Goal: Information Seeking & Learning: Check status

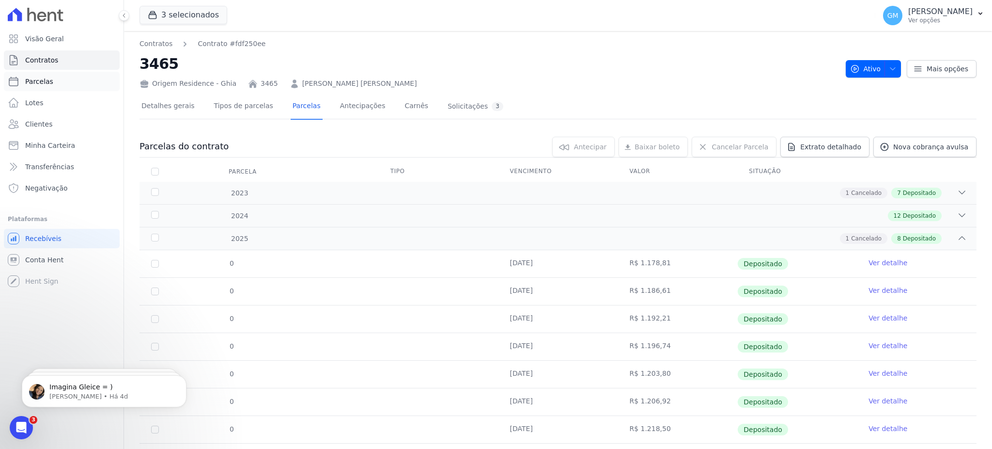
click at [49, 74] on link "Parcelas" at bounding box center [62, 81] width 116 height 19
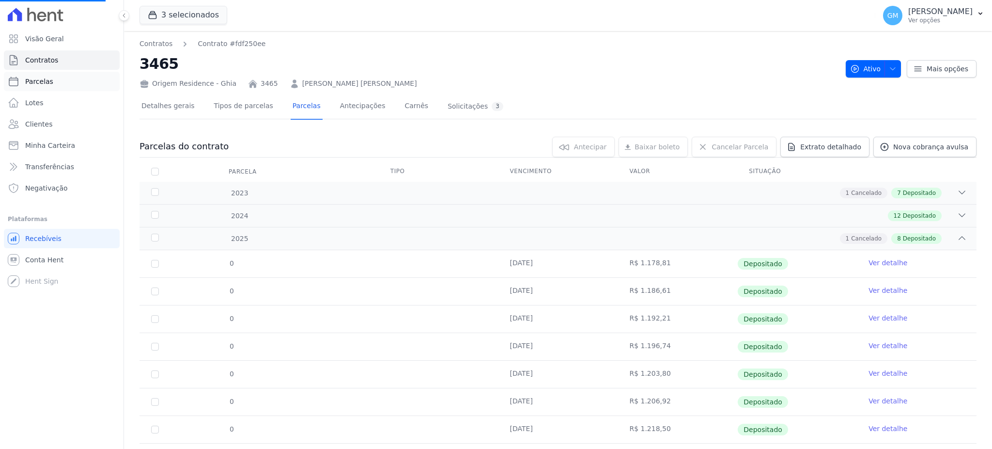
select select
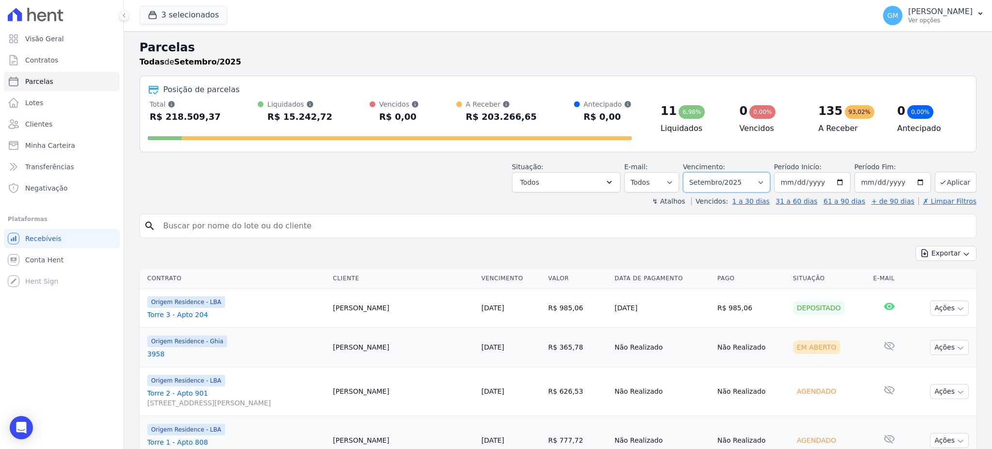
click at [704, 183] on select "Filtrar por período ──────── Todos os meses Maio/2023 Junho/2023 Julho/2023 Ago…" at bounding box center [726, 182] width 87 height 20
select select "all"
click at [687, 172] on select "Filtrar por período ──────── Todos os meses Maio/2023 Junho/2023 Julho/2023 Ago…" at bounding box center [726, 182] width 87 height 20
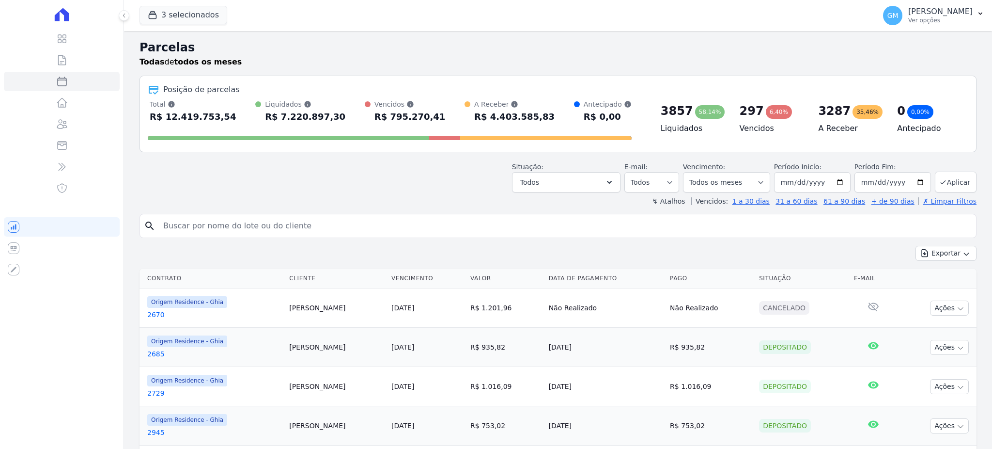
select select
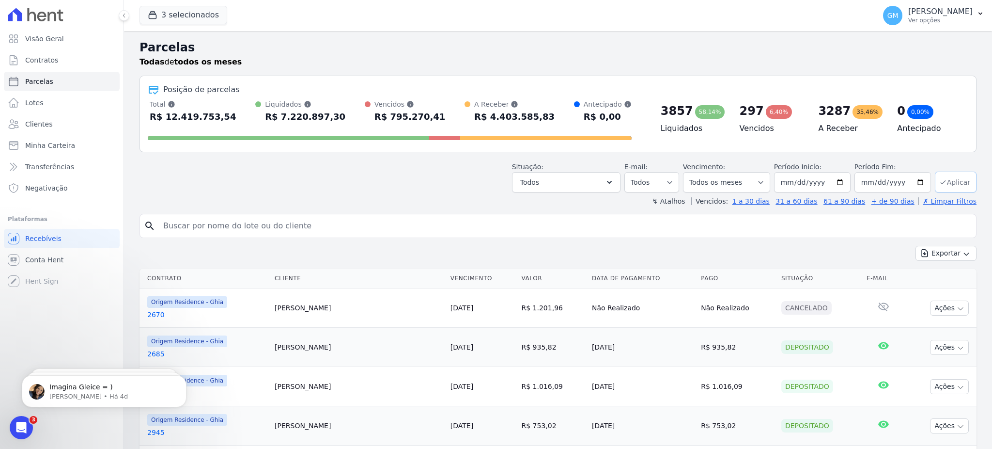
click at [945, 186] on button "Aplicar" at bounding box center [956, 181] width 42 height 21
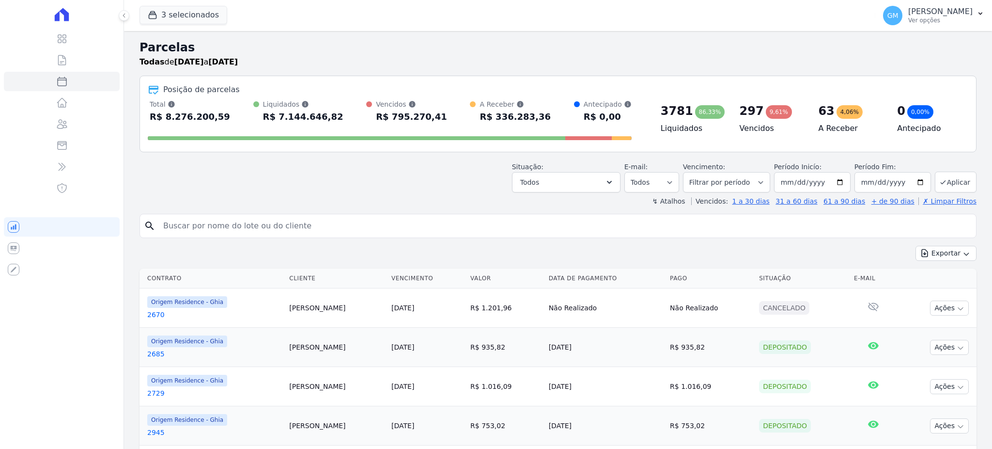
select select
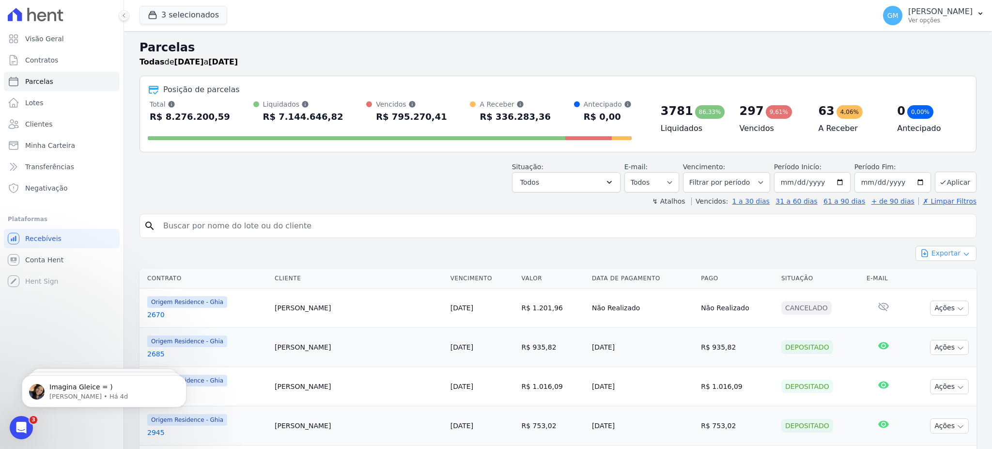
click at [949, 254] on button "Exportar" at bounding box center [945, 253] width 61 height 15
click at [954, 292] on span "Exportar CSV" at bounding box center [944, 293] width 51 height 10
click at [67, 164] on span "Transferências" at bounding box center [49, 167] width 49 height 10
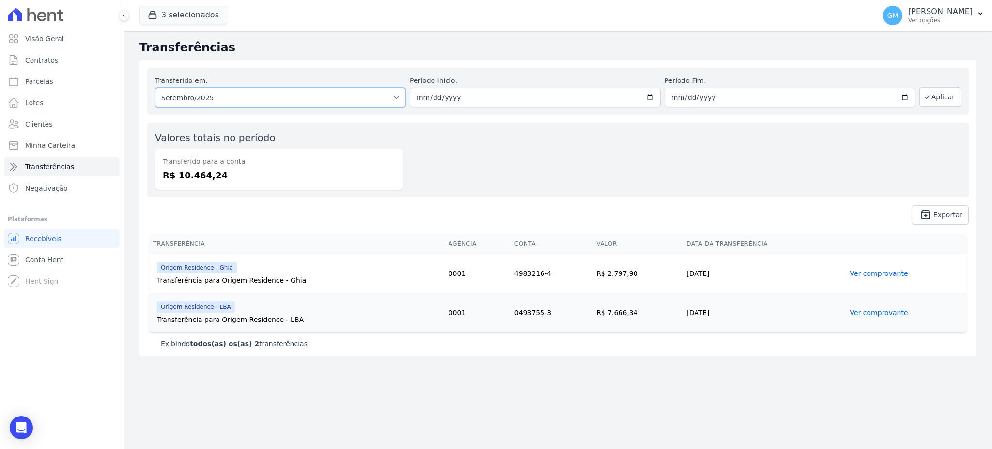
click at [207, 98] on select "Todos os meses Junho/2023 Julho/2023 Agosto/2023 Setembro/2023 Outubro/2023 Nov…" at bounding box center [280, 97] width 251 height 19
select select "08/2025"
click at [155, 88] on select "Todos os meses Junho/2023 Julho/2023 Agosto/2023 Setembro/2023 Outubro/2023 Nov…" at bounding box center [280, 97] width 251 height 19
click at [468, 92] on input "date" at bounding box center [535, 97] width 251 height 19
type input "[DATE]"
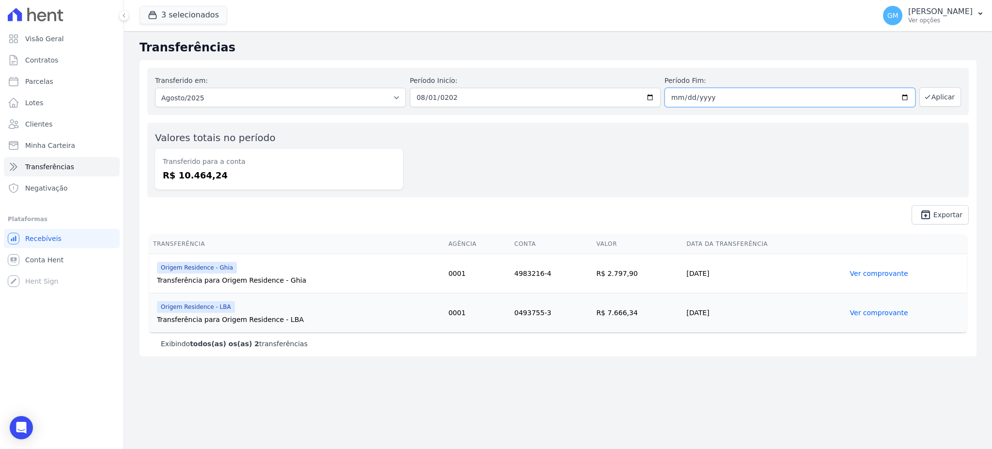
click at [676, 99] on input "date" at bounding box center [790, 97] width 251 height 19
type input "[DATE]"
click at [188, 29] on div "3 selecionados Alcance Engenharia Origem Residence Origem Residence - Ghia Orig…" at bounding box center [506, 16] width 732 height 32
click at [188, 22] on button "3 selecionados" at bounding box center [184, 15] width 88 height 18
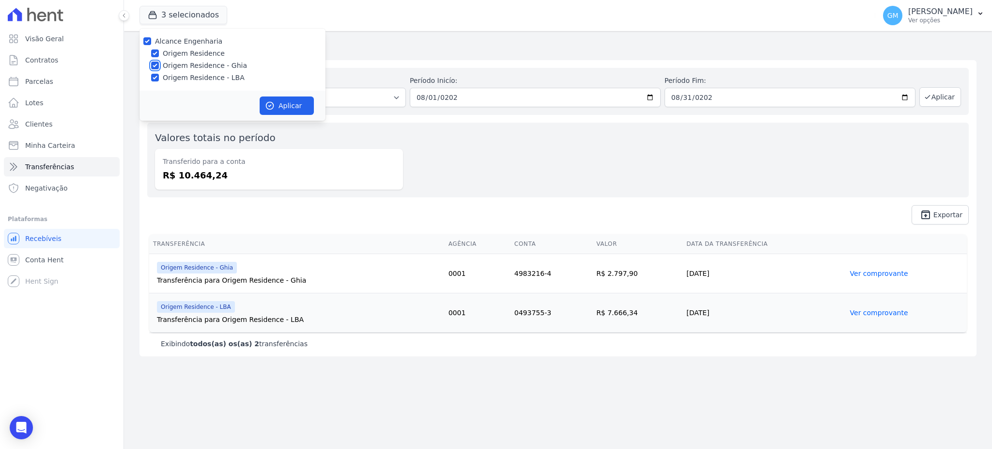
click at [155, 65] on input "Origem Residence - Ghia" at bounding box center [155, 66] width 8 height 8
checkbox input "false"
click at [155, 77] on input "Origem Residence - LBA" at bounding box center [155, 78] width 8 height 8
checkbox input "false"
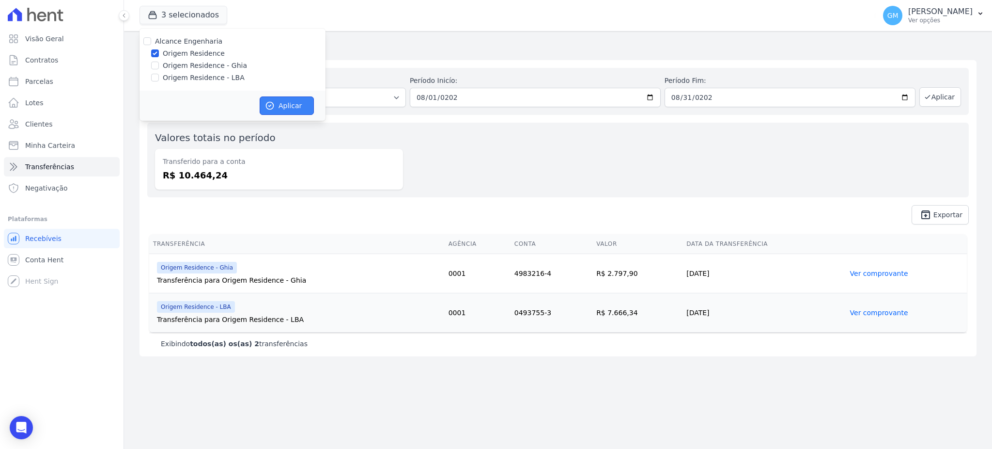
click at [282, 97] on button "Aplicar" at bounding box center [287, 105] width 54 height 18
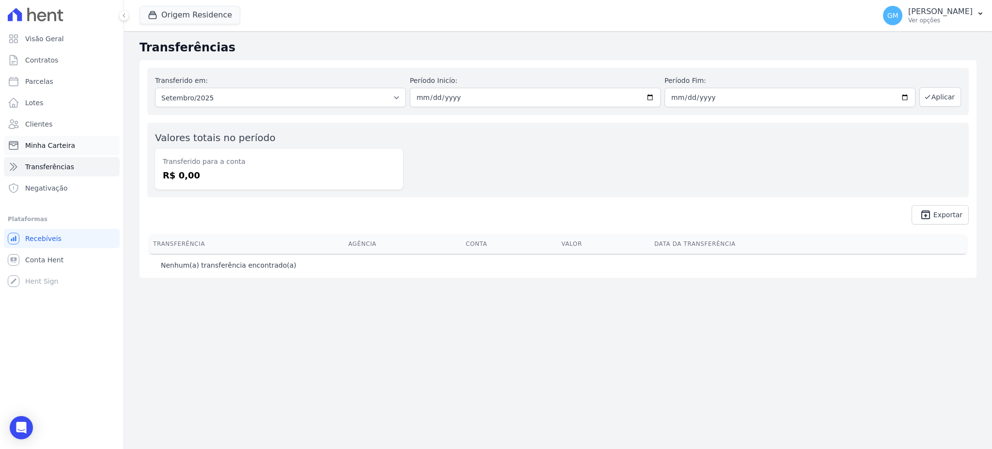
click at [74, 145] on link "Minha Carteira" at bounding box center [62, 145] width 116 height 19
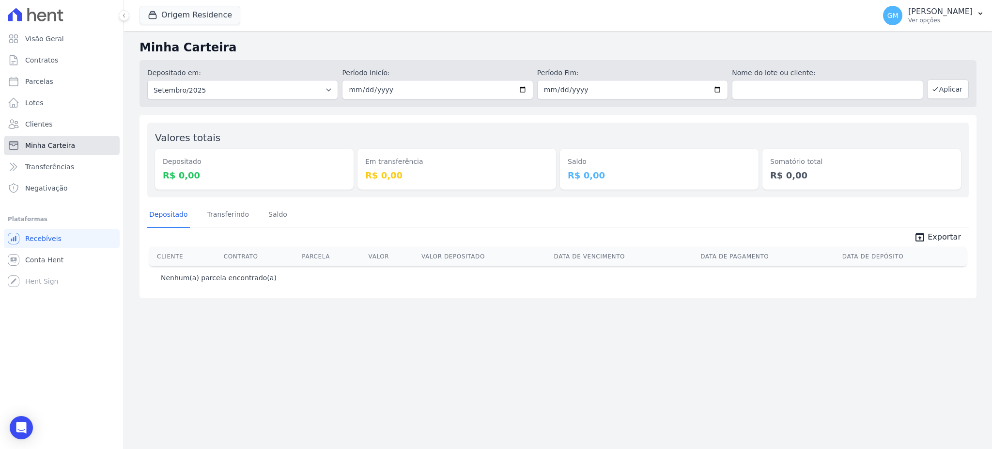
click at [71, 155] on link "Minha Carteira" at bounding box center [62, 145] width 116 height 19
click at [69, 168] on link "Transferências" at bounding box center [62, 166] width 116 height 19
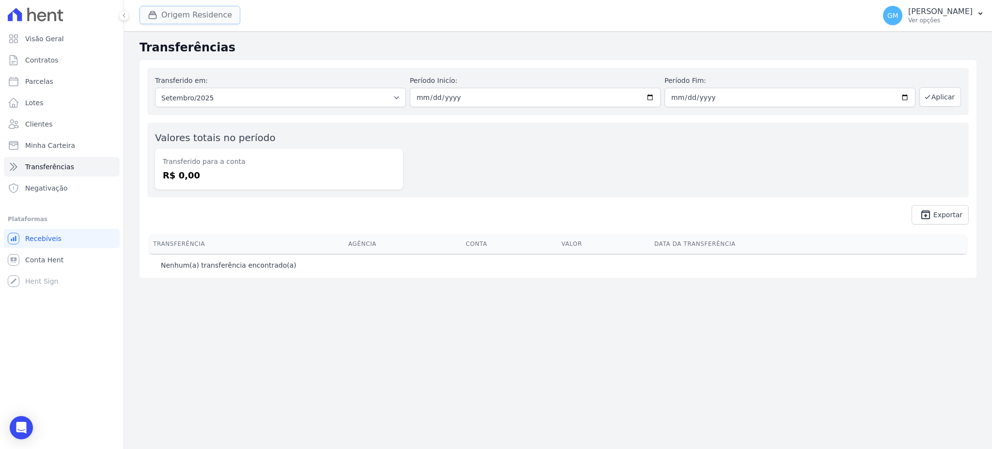
click at [167, 12] on button "Origem Residence" at bounding box center [190, 15] width 101 height 18
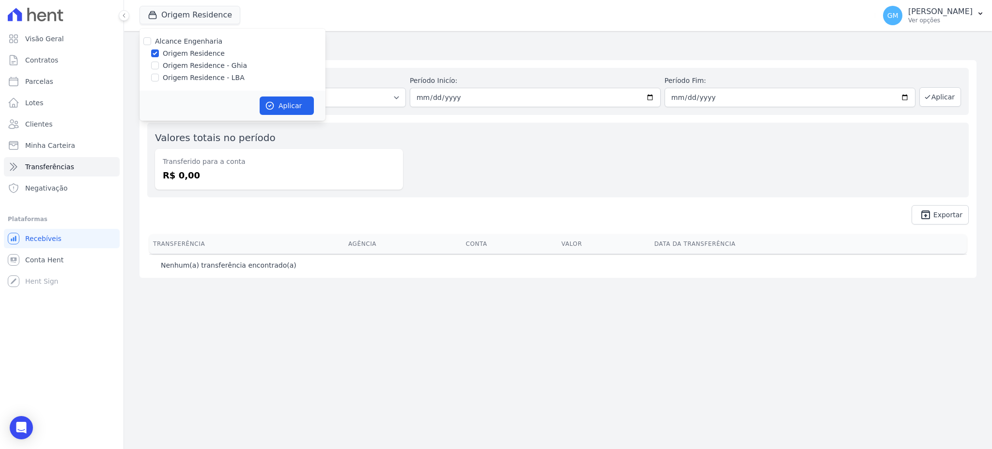
click at [353, 37] on div "Transferências Transferido em: Todos os meses Novembro/2024 Dezembro/2024 Janei…" at bounding box center [558, 240] width 868 height 418
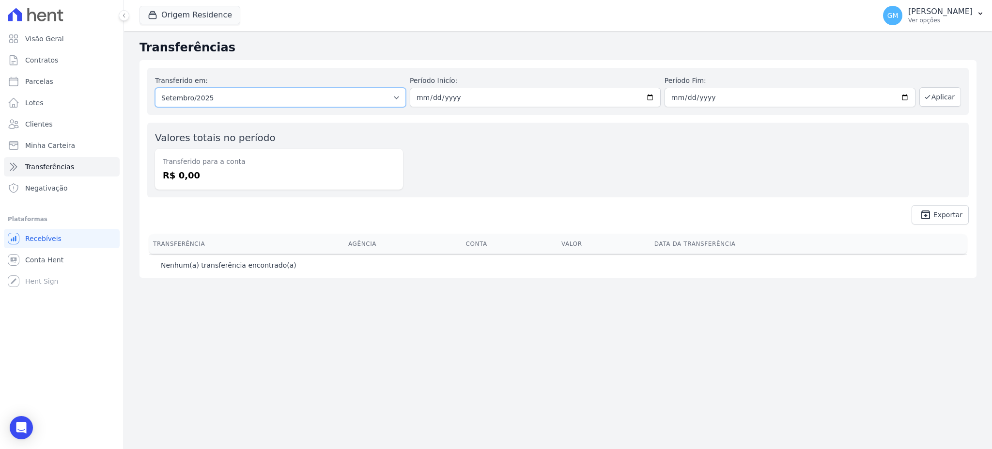
click at [352, 91] on select "Todos os meses Novembro/2024 Dezembro/2024 Janeiro/2025 Fevereiro/2025 Março/20…" at bounding box center [280, 97] width 251 height 19
select select "08/2025"
click at [155, 88] on select "Todos os meses Novembro/2024 Dezembro/2024 Janeiro/2025 Fevereiro/2025 Março/20…" at bounding box center [280, 97] width 251 height 19
click at [471, 99] on input "date" at bounding box center [535, 97] width 251 height 19
type input "[DATE]"
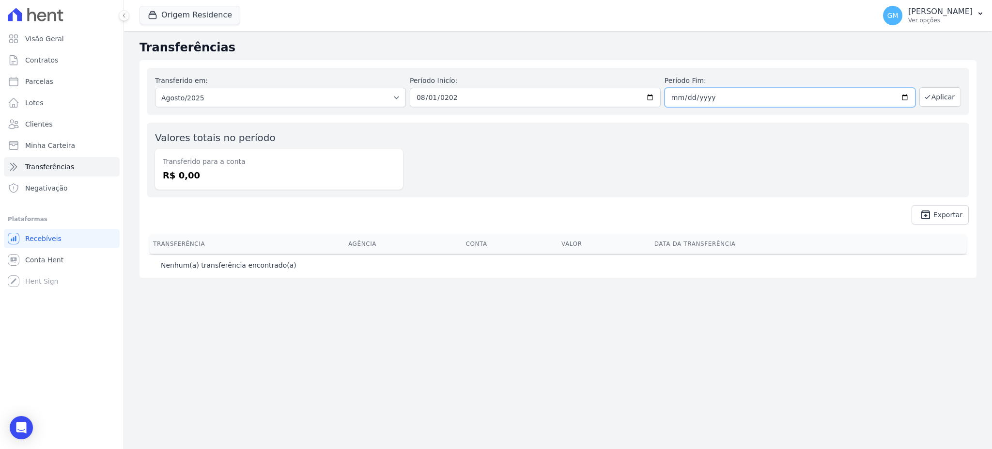
click at [766, 91] on input "date" at bounding box center [790, 97] width 251 height 19
click at [908, 97] on input "date" at bounding box center [790, 97] width 251 height 19
type input "[DATE]"
click at [941, 99] on button "Aplicar" at bounding box center [940, 96] width 42 height 19
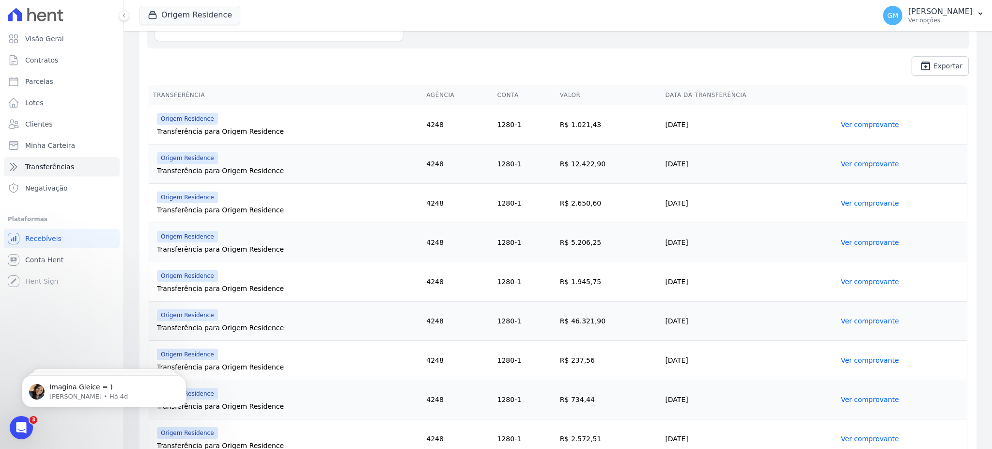
scroll to position [129, 0]
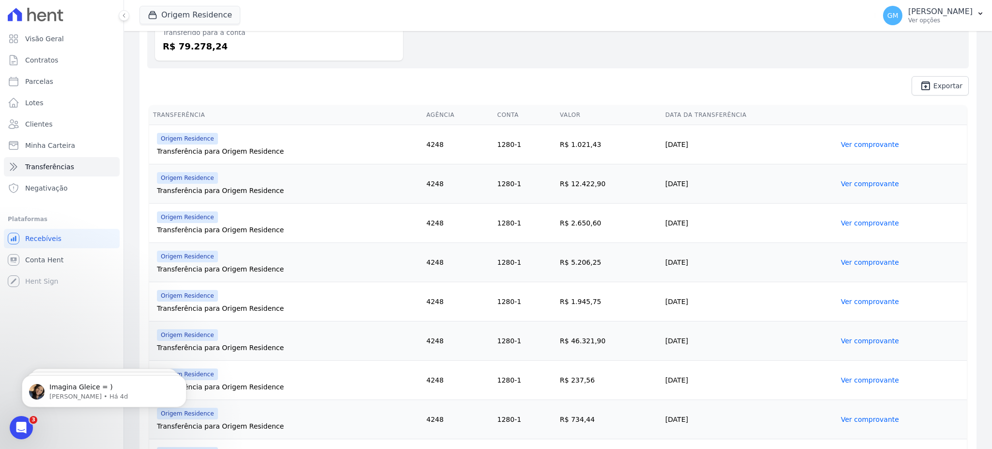
drag, startPoint x: 696, startPoint y: 147, endPoint x: 521, endPoint y: 150, distance: 174.9
click at [521, 150] on tr "Origem Residence Transferência para Origem Residence 4248 1280-1 R$ 1.021,43 [D…" at bounding box center [558, 144] width 818 height 39
click at [856, 144] on link "Ver comprovante" at bounding box center [870, 144] width 58 height 8
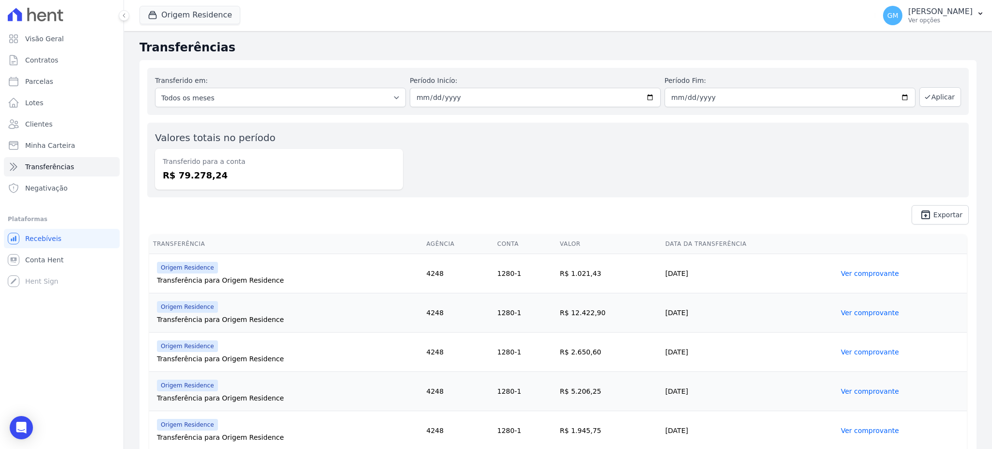
scroll to position [64, 0]
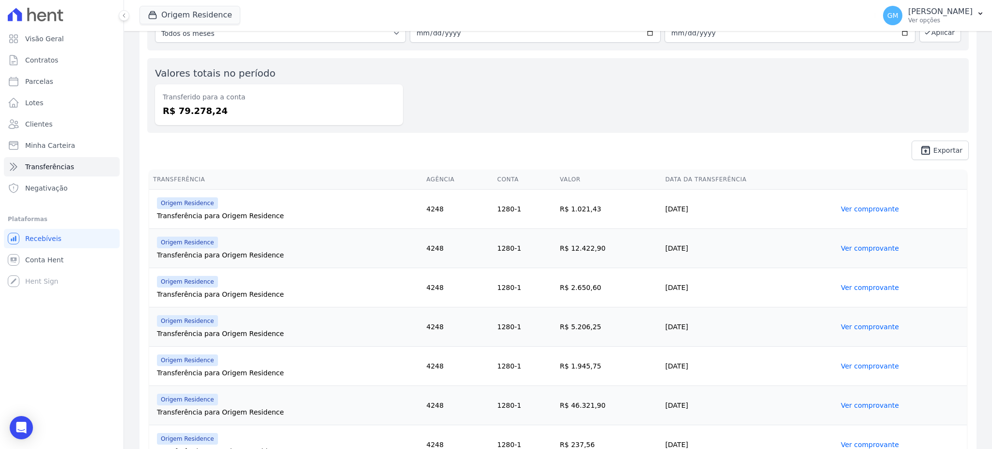
drag, startPoint x: 854, startPoint y: 243, endPoint x: 154, endPoint y: 250, distance: 700.9
click at [154, 250] on tr "Origem Residence Transferência para Origem Residence 4248 1280-1 R$ 12.422,90 […" at bounding box center [558, 248] width 818 height 39
click at [586, 248] on td "R$ 12.422,90" at bounding box center [609, 248] width 106 height 39
click at [884, 245] on td "Ver comprovante" at bounding box center [902, 248] width 130 height 39
click at [877, 248] on link "Ver comprovante" at bounding box center [870, 248] width 58 height 8
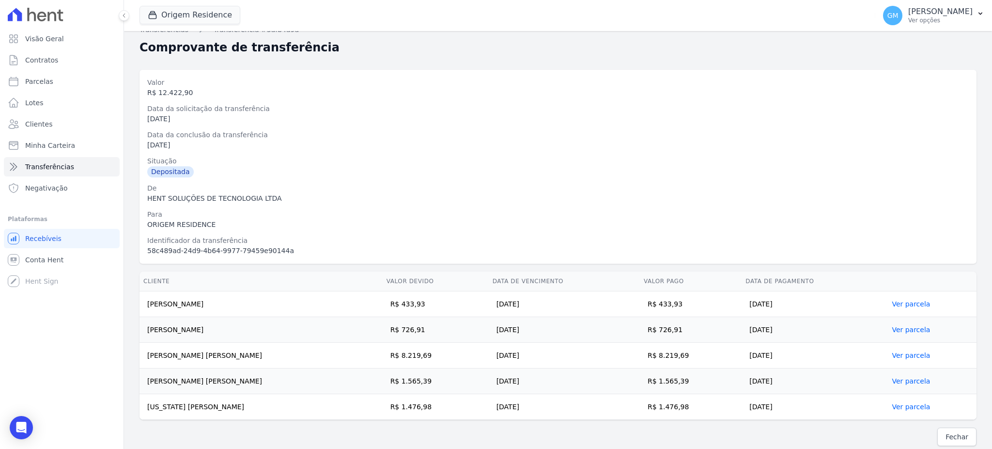
scroll to position [18, 0]
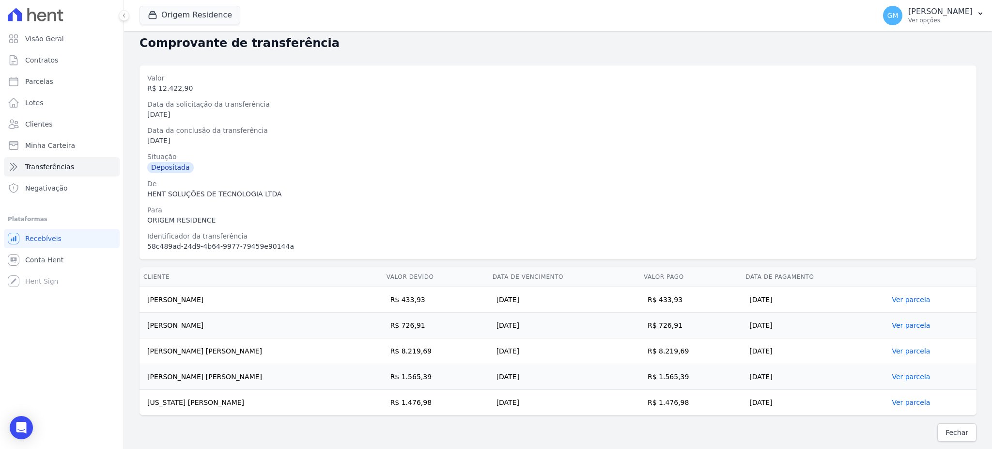
drag, startPoint x: 183, startPoint y: 324, endPoint x: 130, endPoint y: 324, distance: 52.8
click at [130, 324] on div "Cliente Valor devido Data de Vencimento Valor pago Data de Pagamento [PERSON_NA…" at bounding box center [558, 341] width 868 height 156
drag, startPoint x: 212, startPoint y: 346, endPoint x: 157, endPoint y: 351, distance: 54.9
click at [157, 351] on td "[PERSON_NAME] [PERSON_NAME]" at bounding box center [261, 351] width 243 height 26
drag, startPoint x: 236, startPoint y: 380, endPoint x: 180, endPoint y: 373, distance: 56.7
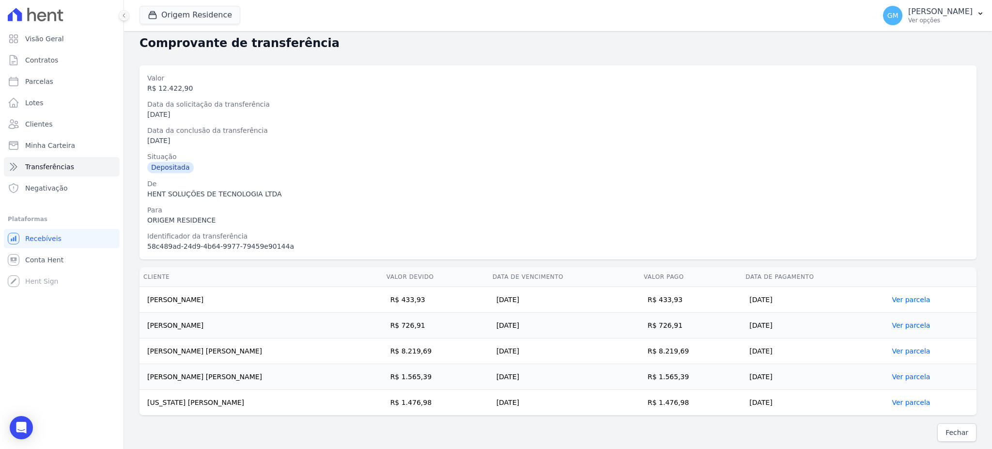
click at [180, 373] on td "[PERSON_NAME] [PERSON_NAME]" at bounding box center [261, 377] width 243 height 26
drag, startPoint x: 223, startPoint y: 352, endPoint x: 147, endPoint y: 354, distance: 75.6
click at [147, 354] on td "[PERSON_NAME] [PERSON_NAME]" at bounding box center [261, 351] width 243 height 26
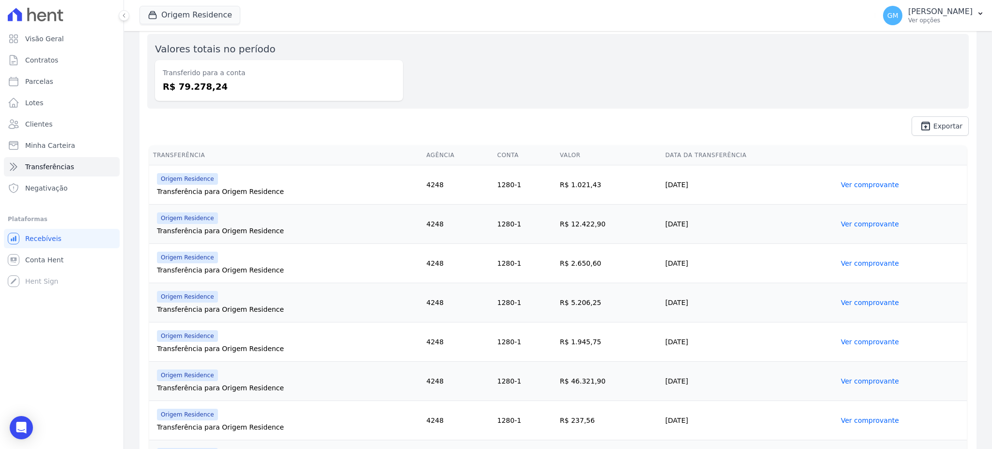
scroll to position [194, 0]
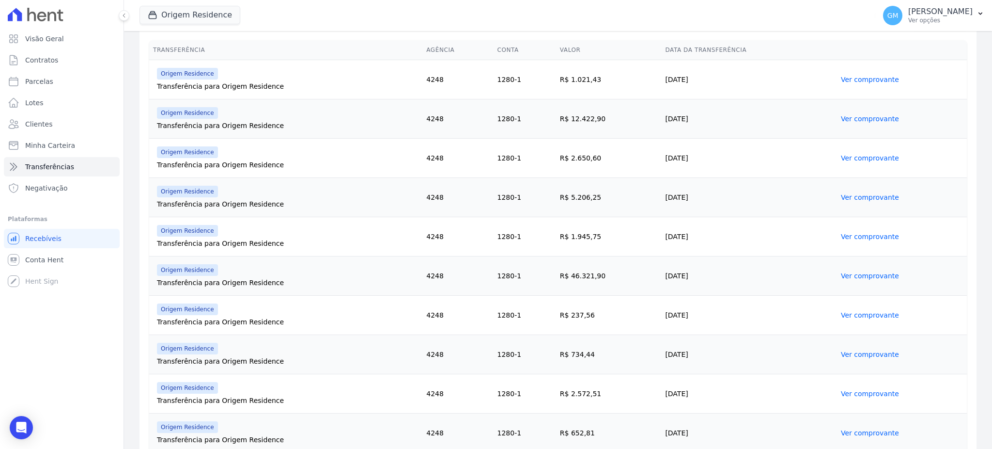
drag, startPoint x: 592, startPoint y: 153, endPoint x: 559, endPoint y: 154, distance: 32.9
click at [559, 154] on td "R$ 2.650,60" at bounding box center [609, 158] width 106 height 39
click at [843, 157] on link "Ver comprovante" at bounding box center [870, 158] width 58 height 8
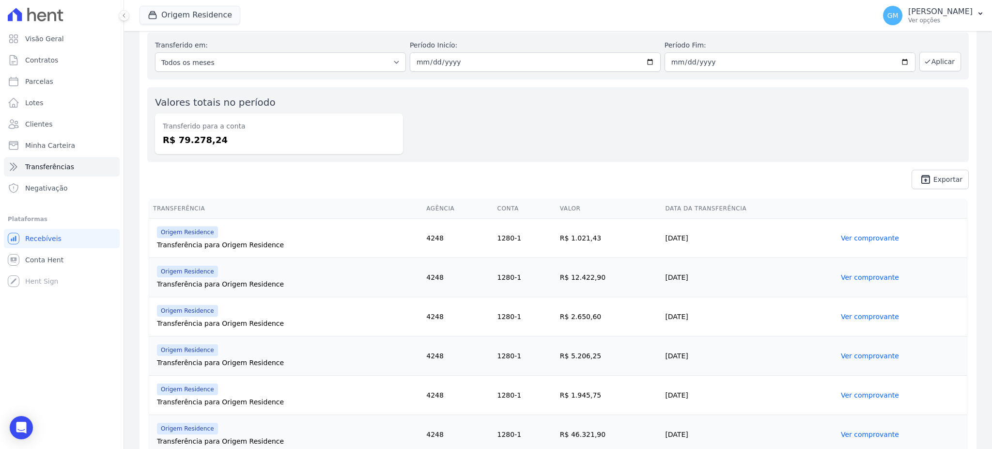
scroll to position [64, 0]
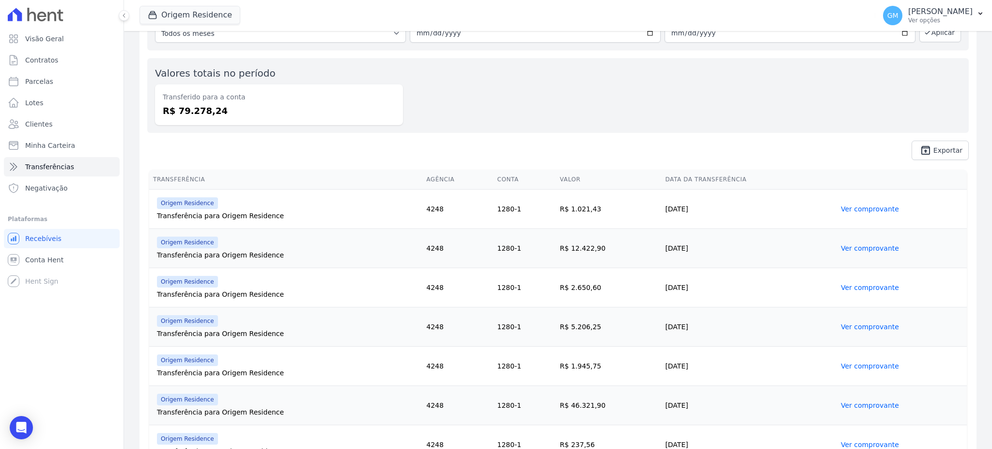
drag, startPoint x: 601, startPoint y: 284, endPoint x: 553, endPoint y: 291, distance: 48.4
click at [556, 291] on td "R$ 2.650,60" at bounding box center [609, 287] width 106 height 39
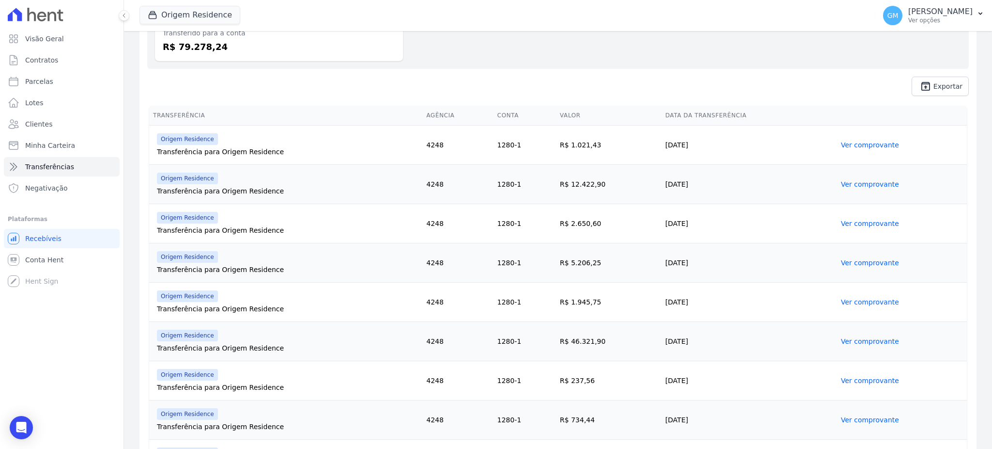
scroll to position [129, 0]
drag, startPoint x: 602, startPoint y: 268, endPoint x: 552, endPoint y: 264, distance: 49.6
click at [556, 264] on td "R$ 5.206,25" at bounding box center [609, 262] width 106 height 39
click at [858, 261] on link "Ver comprovante" at bounding box center [870, 262] width 58 height 8
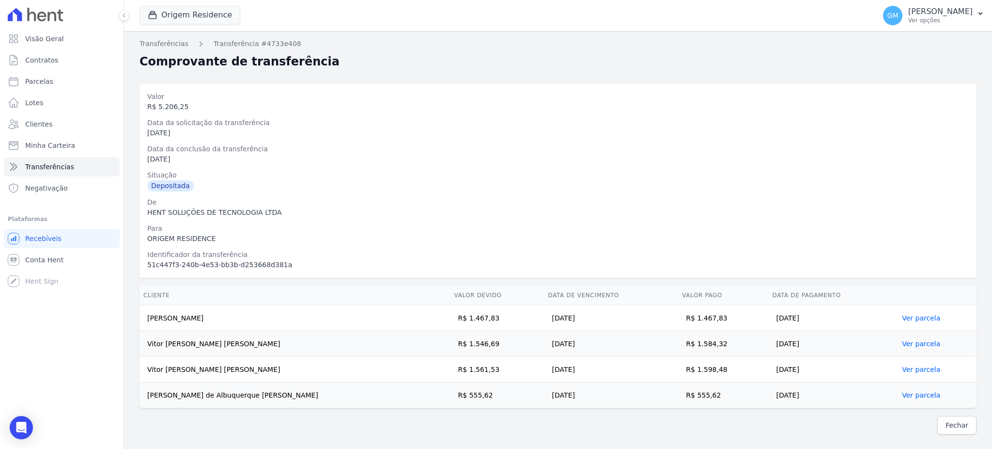
drag, startPoint x: 258, startPoint y: 339, endPoint x: 128, endPoint y: 328, distance: 130.3
click at [128, 328] on div "Cliente Valor devido Data de Vencimento Valor pago Data de Pagamento [PERSON_NA…" at bounding box center [558, 346] width 868 height 130
click at [295, 374] on td "Vitor [PERSON_NAME] [PERSON_NAME]" at bounding box center [295, 370] width 311 height 26
drag, startPoint x: 706, startPoint y: 392, endPoint x: 369, endPoint y: 374, distance: 338.1
click at [369, 374] on tbody "[PERSON_NAME] R$ 1.467,83 [DATE] R$ 1.467,83 [DATE] Ver parcela Vitor [PERSON_N…" at bounding box center [558, 356] width 837 height 103
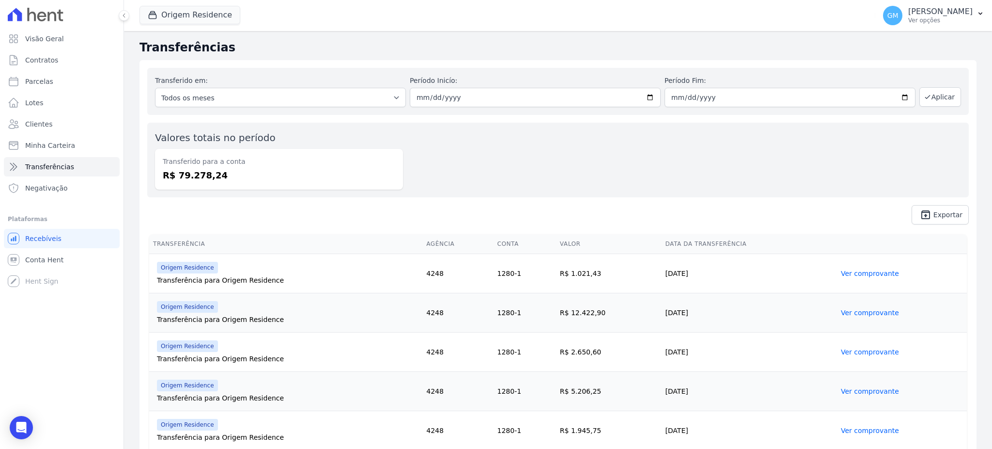
scroll to position [64, 0]
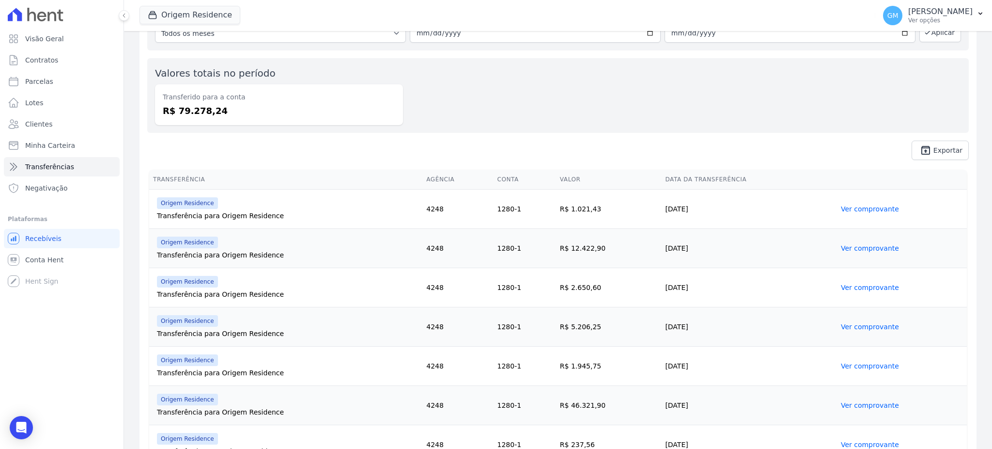
click at [863, 364] on link "Ver comprovante" at bounding box center [870, 366] width 58 height 8
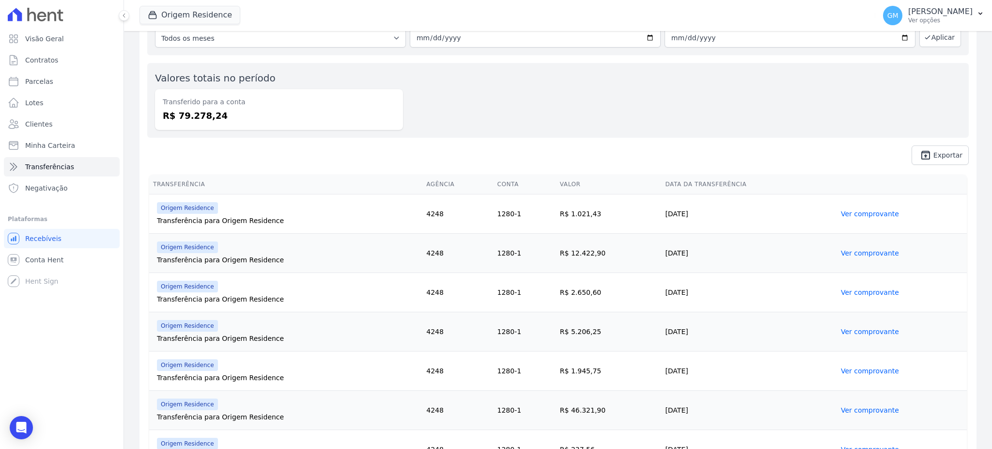
scroll to position [129, 0]
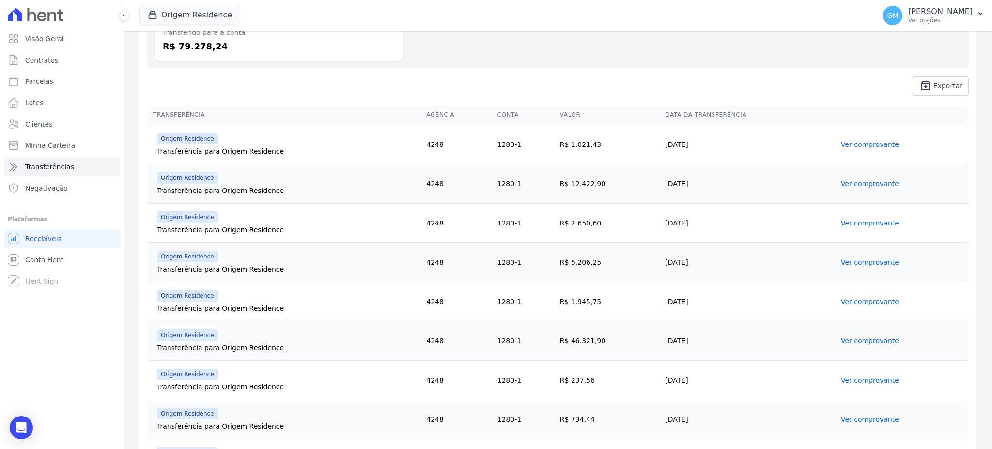
drag, startPoint x: 695, startPoint y: 300, endPoint x: 500, endPoint y: 302, distance: 194.7
click at [500, 302] on tr "Origem Residence Transferência para Origem Residence 4248 1280-1 R$ 1.945,75 [D…" at bounding box center [558, 301] width 818 height 39
click at [586, 320] on td "R$ 1.945,75" at bounding box center [609, 301] width 106 height 39
drag, startPoint x: 595, startPoint y: 341, endPoint x: 539, endPoint y: 343, distance: 55.8
click at [539, 343] on tr "Origem Residence Transferência para Origem Residence 4248 1280-1 R$ 46.321,90 […" at bounding box center [558, 340] width 818 height 39
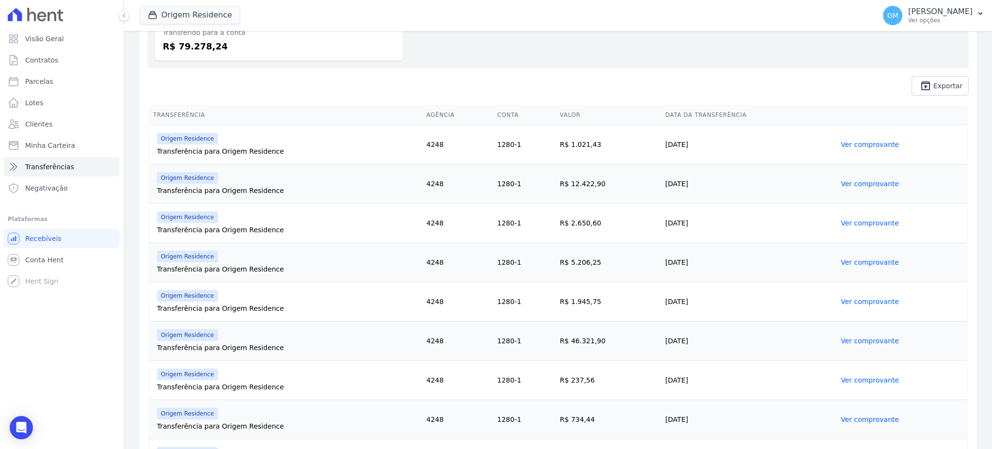
click at [874, 342] on link "Ver comprovante" at bounding box center [870, 341] width 58 height 8
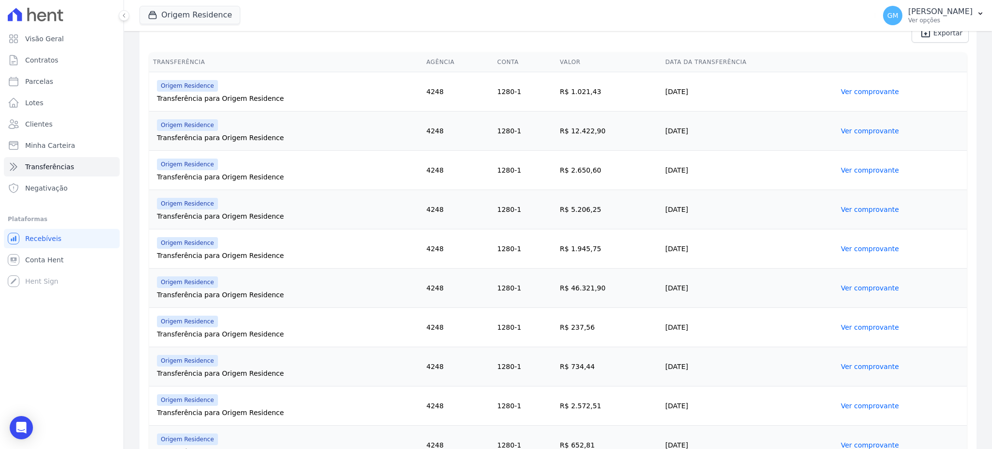
scroll to position [258, 0]
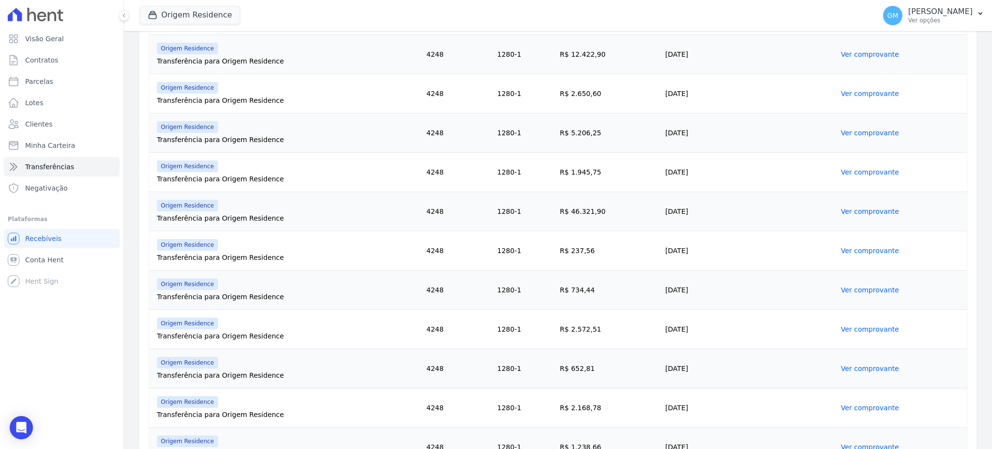
drag, startPoint x: 587, startPoint y: 253, endPoint x: 562, endPoint y: 252, distance: 24.7
click at [562, 252] on td "R$ 237,56" at bounding box center [609, 250] width 106 height 39
click at [845, 248] on link "Ver comprovante" at bounding box center [870, 251] width 58 height 8
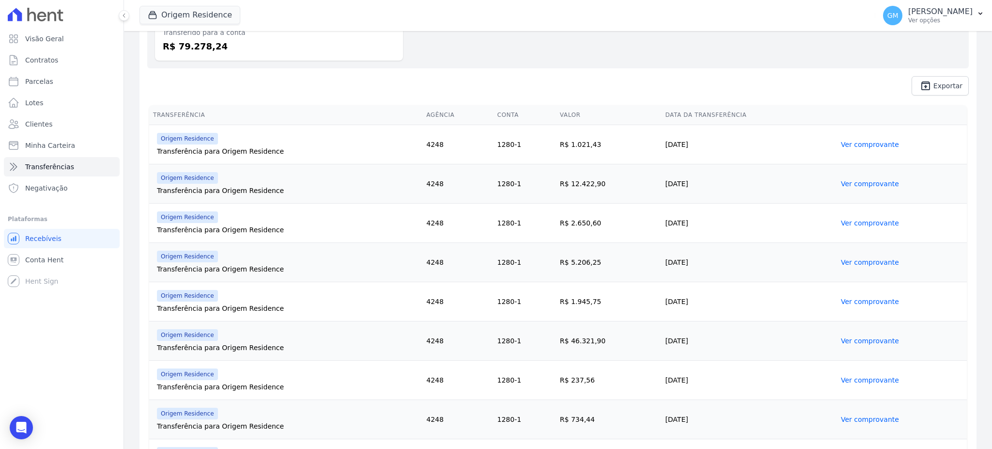
scroll to position [194, 0]
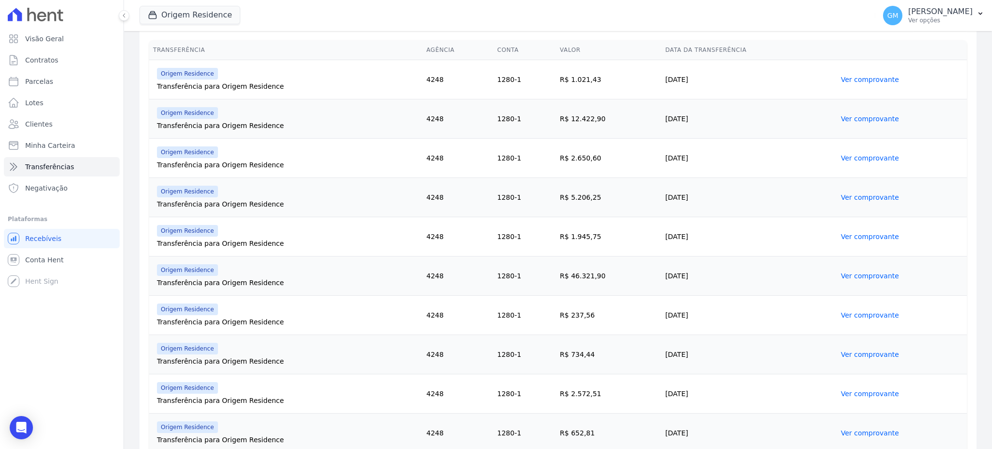
click at [858, 350] on link "Ver comprovante" at bounding box center [870, 354] width 58 height 8
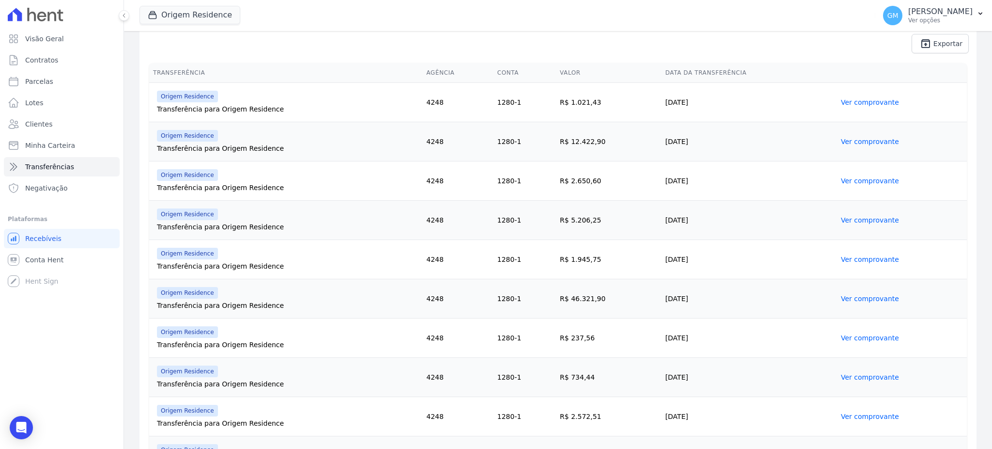
scroll to position [194, 0]
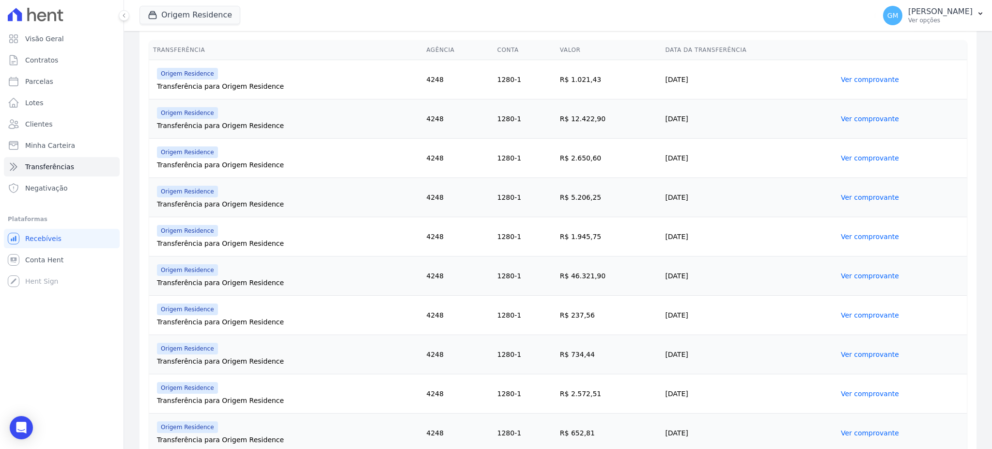
drag, startPoint x: 696, startPoint y: 358, endPoint x: 638, endPoint y: 354, distance: 58.3
click at [638, 354] on tr "Origem Residence Transferência para Origem Residence 4248 1280-1 R$ 734,44 [DAT…" at bounding box center [558, 354] width 818 height 39
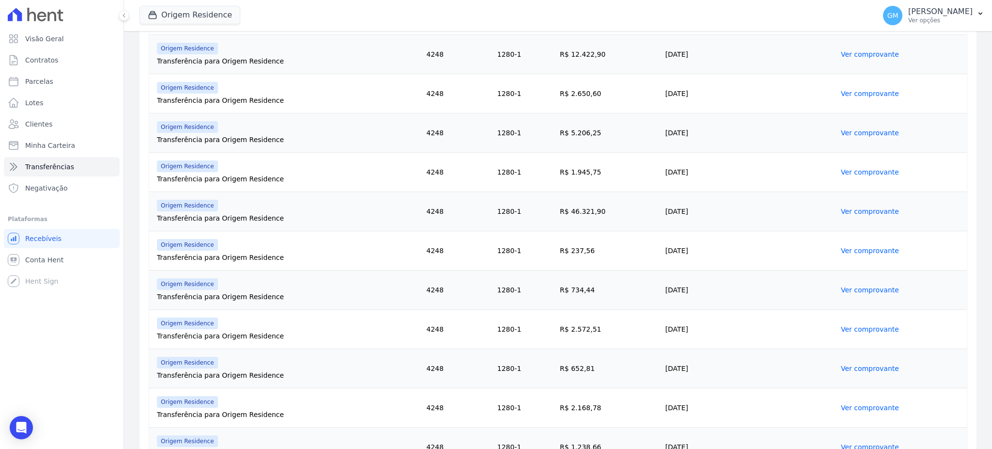
drag, startPoint x: 583, startPoint y: 324, endPoint x: 571, endPoint y: 326, distance: 11.8
click at [571, 326] on td "R$ 2.572,51" at bounding box center [609, 329] width 106 height 39
click at [859, 325] on link "Ver comprovante" at bounding box center [870, 329] width 58 height 8
click at [862, 325] on link "Ver comprovante" at bounding box center [870, 329] width 58 height 8
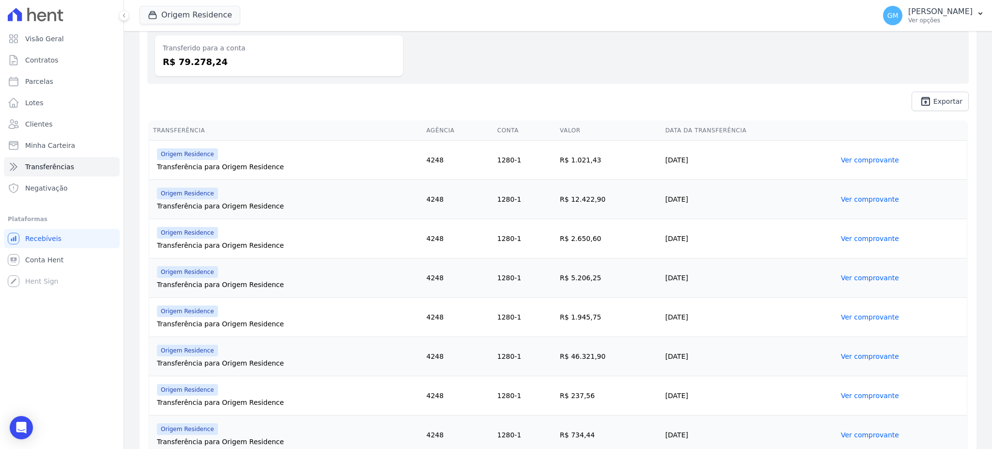
scroll to position [258, 0]
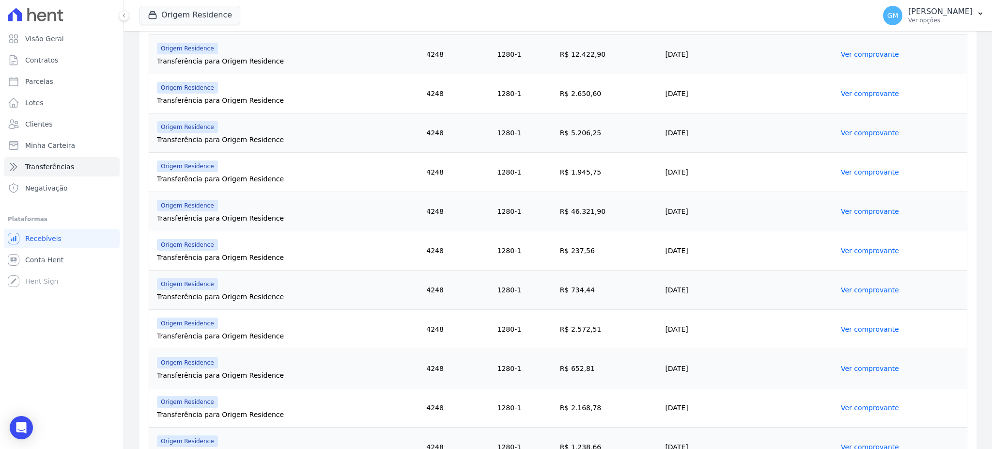
drag, startPoint x: 591, startPoint y: 329, endPoint x: 532, endPoint y: 332, distance: 59.2
click at [532, 332] on tr "Origem Residence Transferência para Origem Residence 4248 1280-1 R$ 2.572,51 [D…" at bounding box center [558, 329] width 818 height 39
drag, startPoint x: 591, startPoint y: 371, endPoint x: 561, endPoint y: 371, distance: 29.5
click at [561, 371] on td "R$ 652,81" at bounding box center [609, 368] width 106 height 39
click at [849, 367] on link "Ver comprovante" at bounding box center [870, 368] width 58 height 8
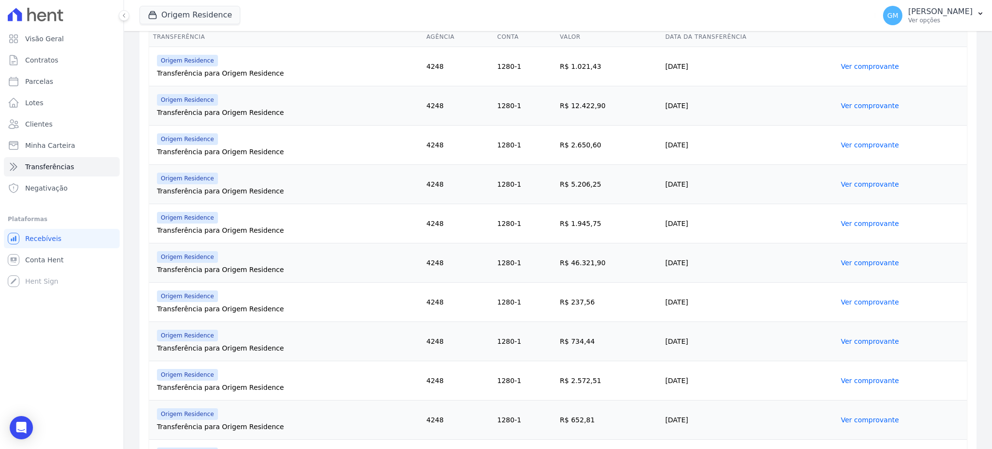
scroll to position [346, 0]
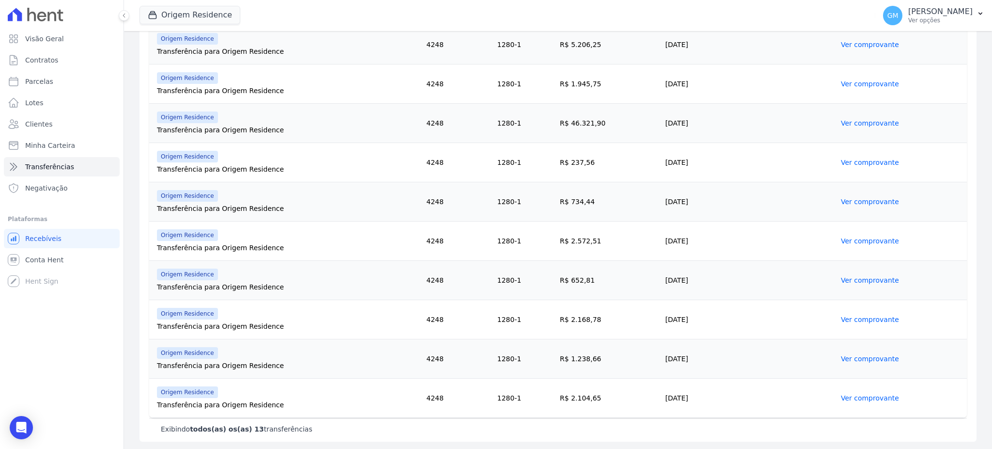
drag, startPoint x: 812, startPoint y: 279, endPoint x: 385, endPoint y: 261, distance: 428.1
click at [385, 261] on tr "Origem Residence Transferência para Origem Residence 4248 1280-1 R$ 652,81 [DAT…" at bounding box center [558, 280] width 818 height 39
drag, startPoint x: 607, startPoint y: 324, endPoint x: 567, endPoint y: 331, distance: 41.3
click at [567, 331] on td "R$ 2.168,78" at bounding box center [609, 319] width 106 height 39
click at [846, 315] on link "Ver comprovante" at bounding box center [870, 319] width 58 height 8
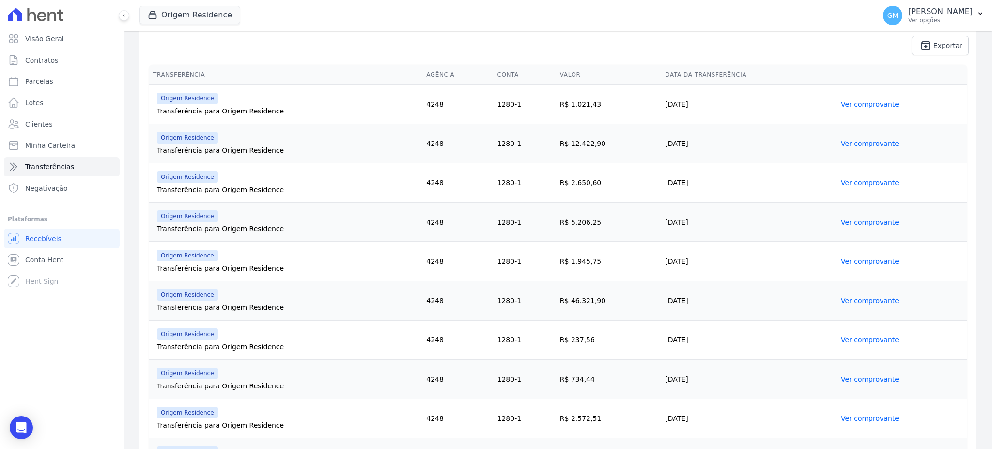
scroll to position [346, 0]
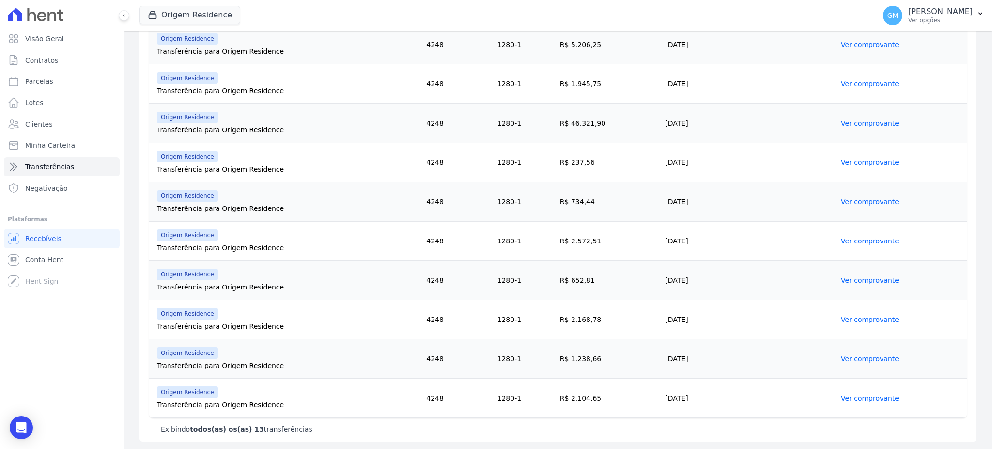
drag, startPoint x: 600, startPoint y: 358, endPoint x: 539, endPoint y: 360, distance: 61.1
click at [539, 360] on tr "Origem Residence Transferência para Origem Residence 4248 1280-1 R$ 1.238,66 [D…" at bounding box center [558, 358] width 818 height 39
click at [863, 357] on link "Ver comprovante" at bounding box center [870, 359] width 58 height 8
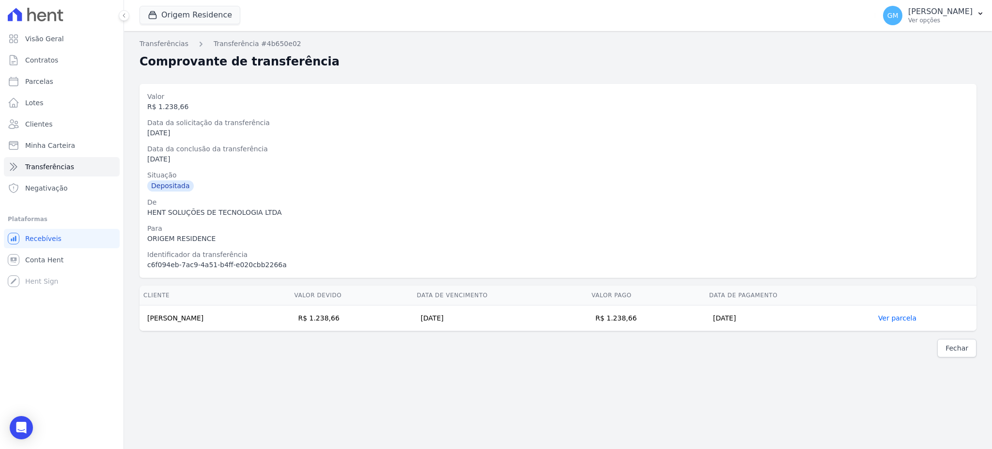
drag, startPoint x: 372, startPoint y: 325, endPoint x: 329, endPoint y: 325, distance: 43.6
click at [329, 325] on td "R$ 1.238,66" at bounding box center [351, 318] width 123 height 26
copy td "1.238,66"
drag, startPoint x: 218, startPoint y: 314, endPoint x: 141, endPoint y: 318, distance: 77.1
click at [141, 318] on td "[PERSON_NAME]" at bounding box center [215, 318] width 151 height 26
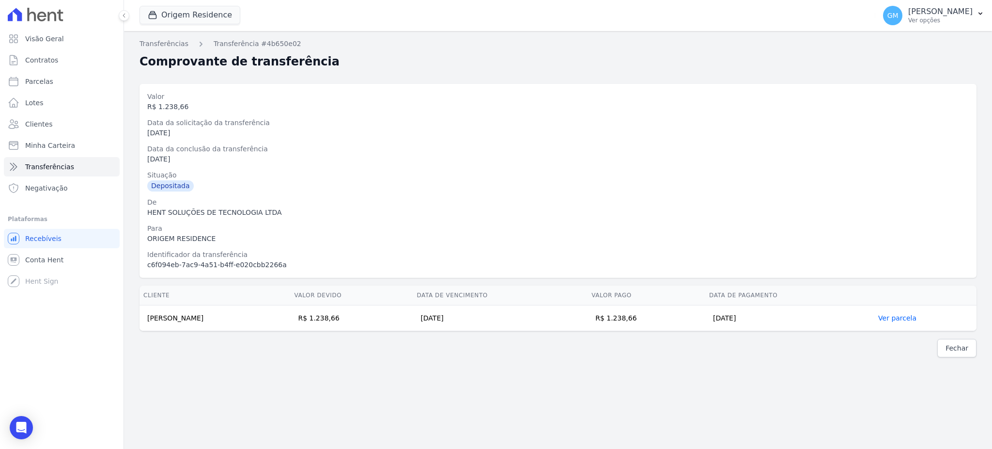
copy td "[PERSON_NAME]"
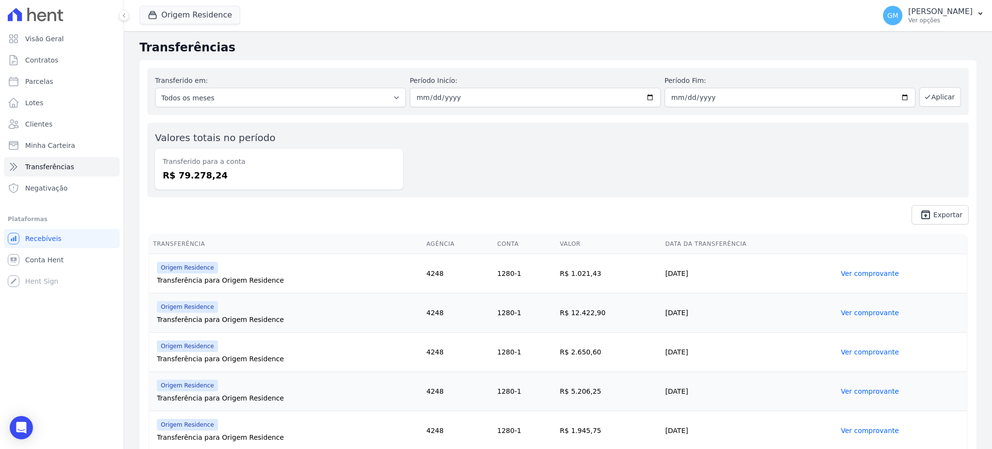
scroll to position [346, 0]
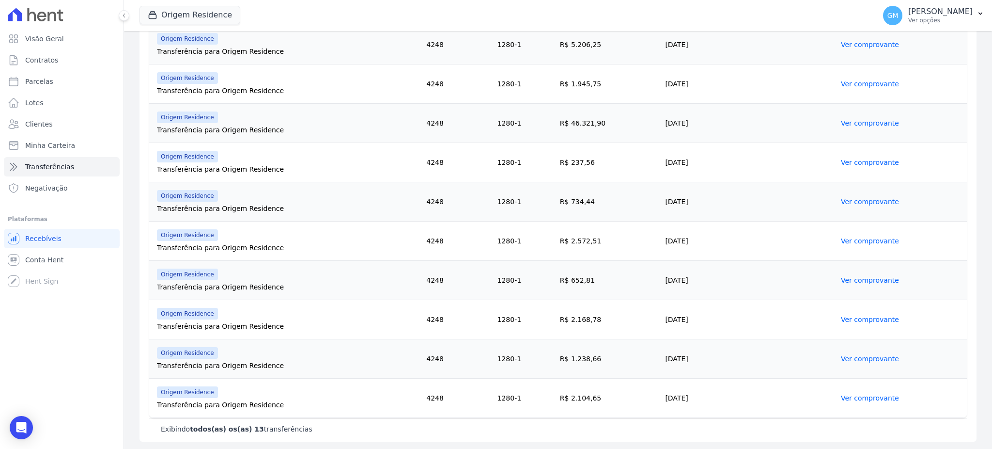
click at [841, 394] on link "Ver comprovante" at bounding box center [870, 398] width 58 height 8
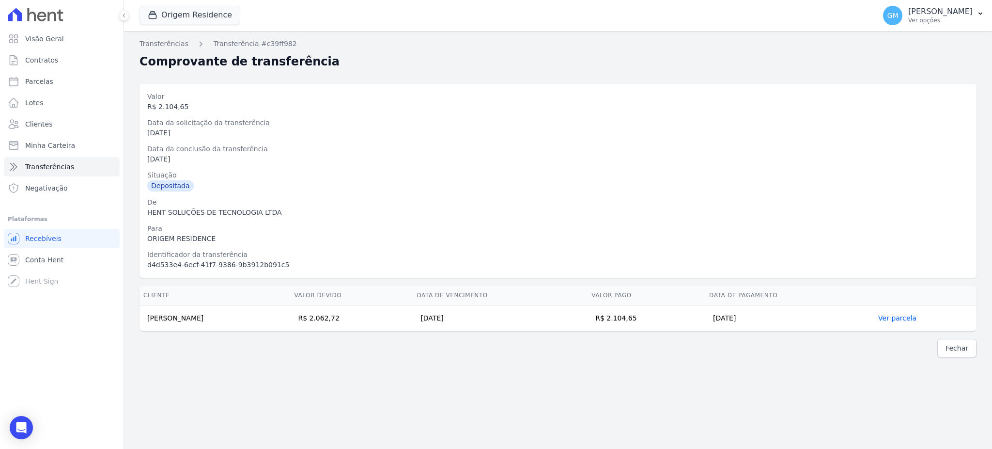
drag, startPoint x: 671, startPoint y: 317, endPoint x: 635, endPoint y: 319, distance: 36.8
click at [635, 319] on td "R$ 2.104,65" at bounding box center [647, 318] width 118 height 26
copy td "2.104,65"
drag, startPoint x: 181, startPoint y: 321, endPoint x: 136, endPoint y: 321, distance: 44.6
click at [136, 321] on div "Cliente Valor devido Data de Vencimento Valor pago Data de Pagamento [PERSON_NA…" at bounding box center [558, 307] width 868 height 53
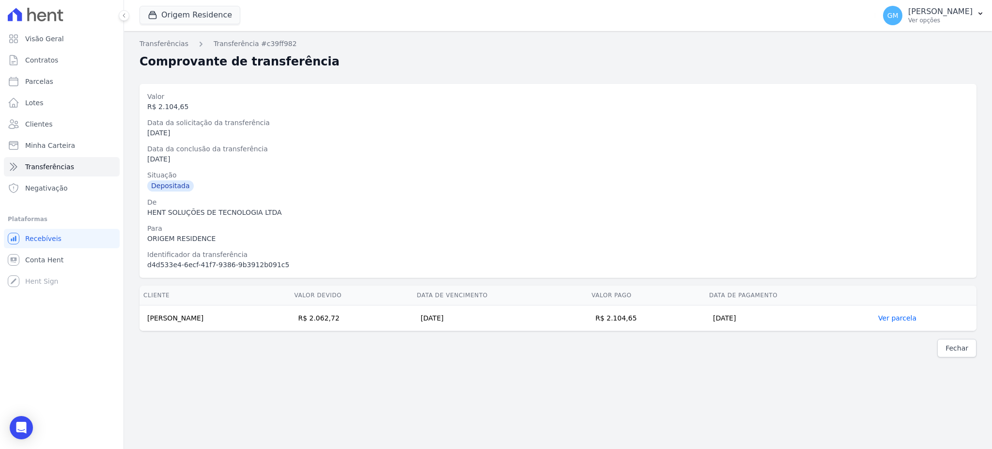
click at [202, 321] on td "[PERSON_NAME]" at bounding box center [215, 318] width 151 height 26
click at [231, 321] on td "[PERSON_NAME]" at bounding box center [215, 318] width 151 height 26
drag, startPoint x: 184, startPoint y: 320, endPoint x: 137, endPoint y: 321, distance: 47.5
click at [137, 321] on div "Cliente Valor devido Data de Vencimento Valor pago Data de Pagamento [PERSON_NA…" at bounding box center [558, 307] width 868 height 53
click at [206, 316] on td "[PERSON_NAME]" at bounding box center [215, 318] width 151 height 26
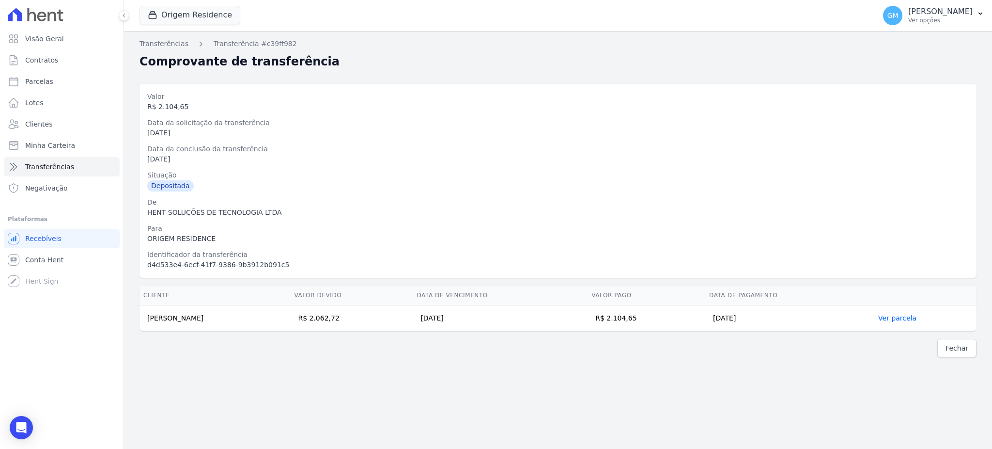
drag, startPoint x: 223, startPoint y: 318, endPoint x: 148, endPoint y: 326, distance: 75.9
click at [148, 326] on td "[PERSON_NAME]" at bounding box center [215, 318] width 151 height 26
copy td "[PERSON_NAME]"
click at [570, 155] on div "[DATE]" at bounding box center [558, 159] width 822 height 10
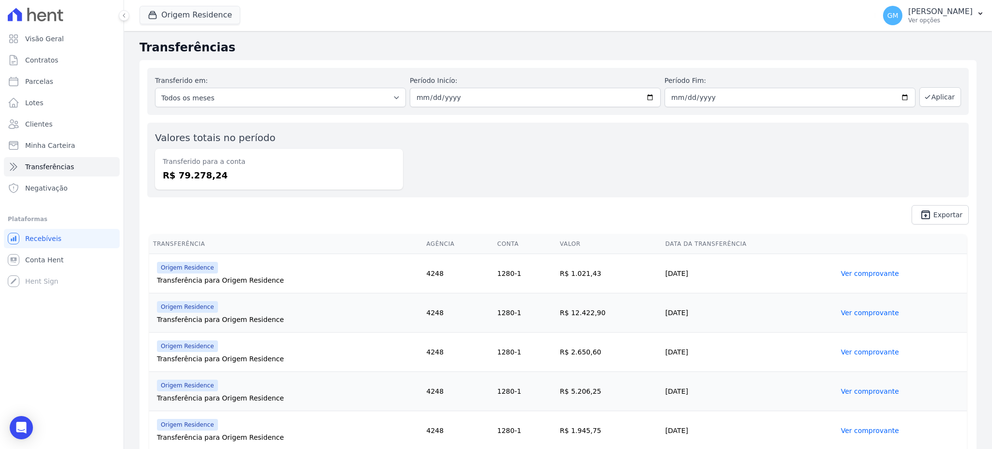
scroll to position [346, 0]
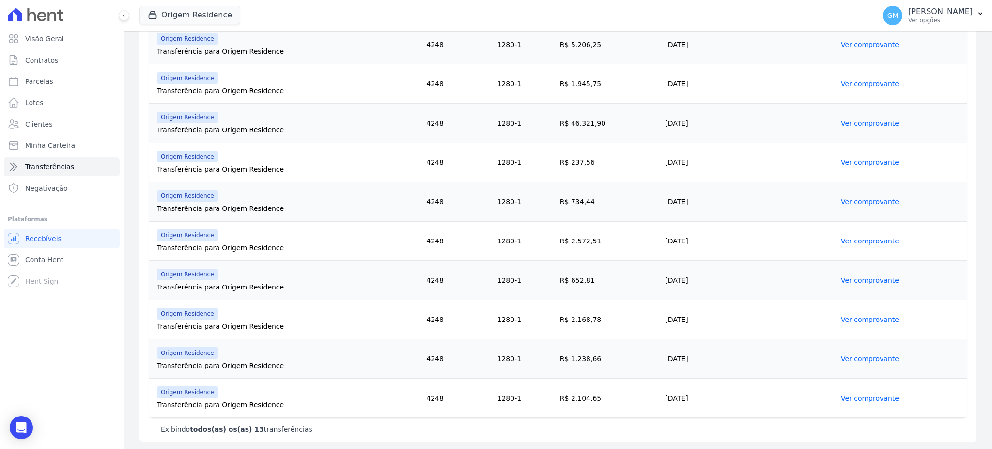
click at [848, 360] on link "Ver comprovante" at bounding box center [870, 359] width 58 height 8
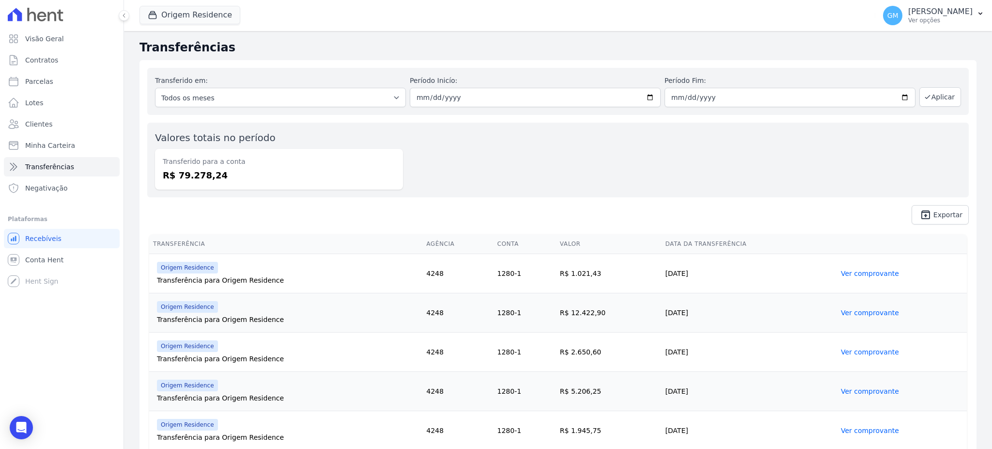
scroll to position [346, 0]
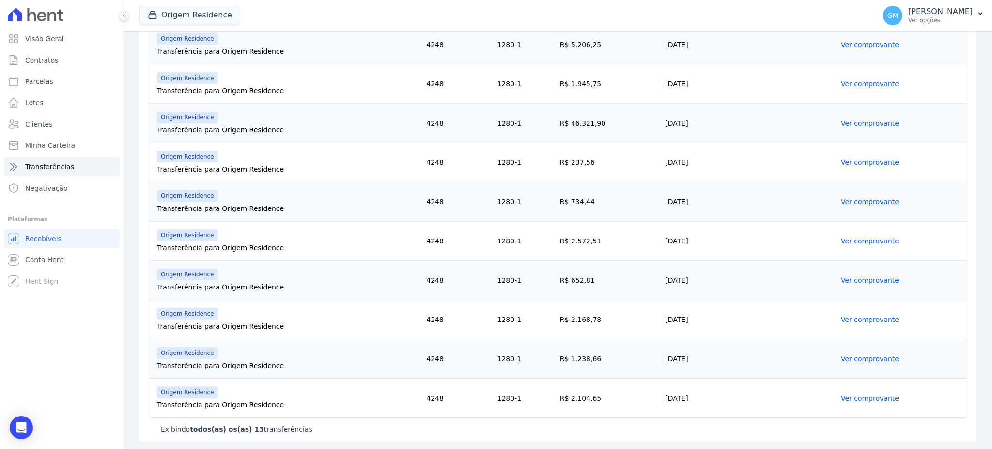
click at [853, 400] on link "Ver comprovante" at bounding box center [870, 398] width 58 height 8
